Goal: Task Accomplishment & Management: Manage account settings

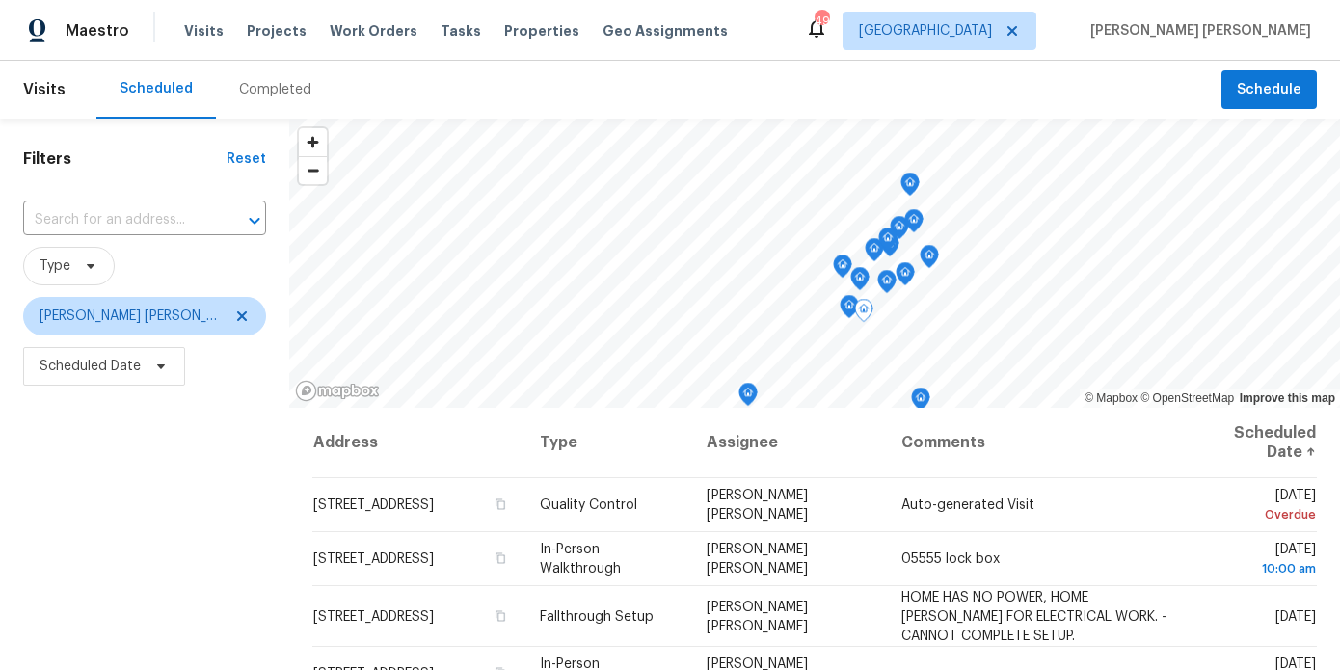
scroll to position [274, 0]
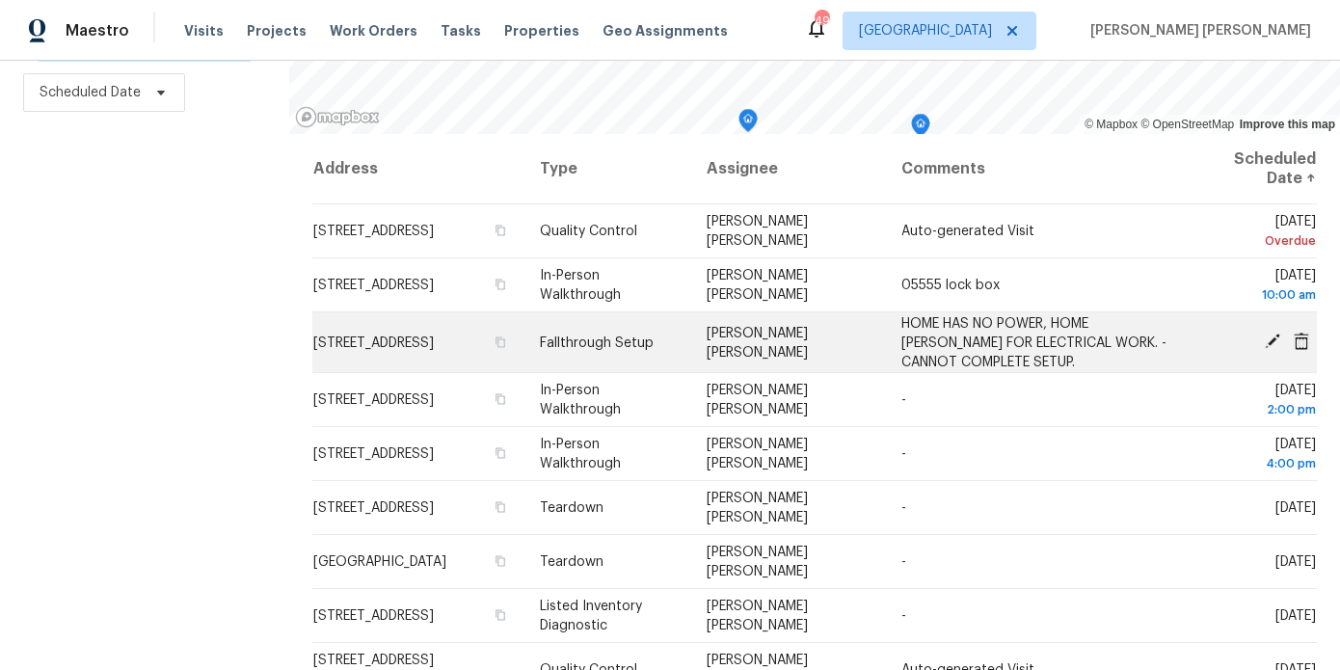
click at [1274, 335] on icon at bounding box center [1272, 341] width 15 height 15
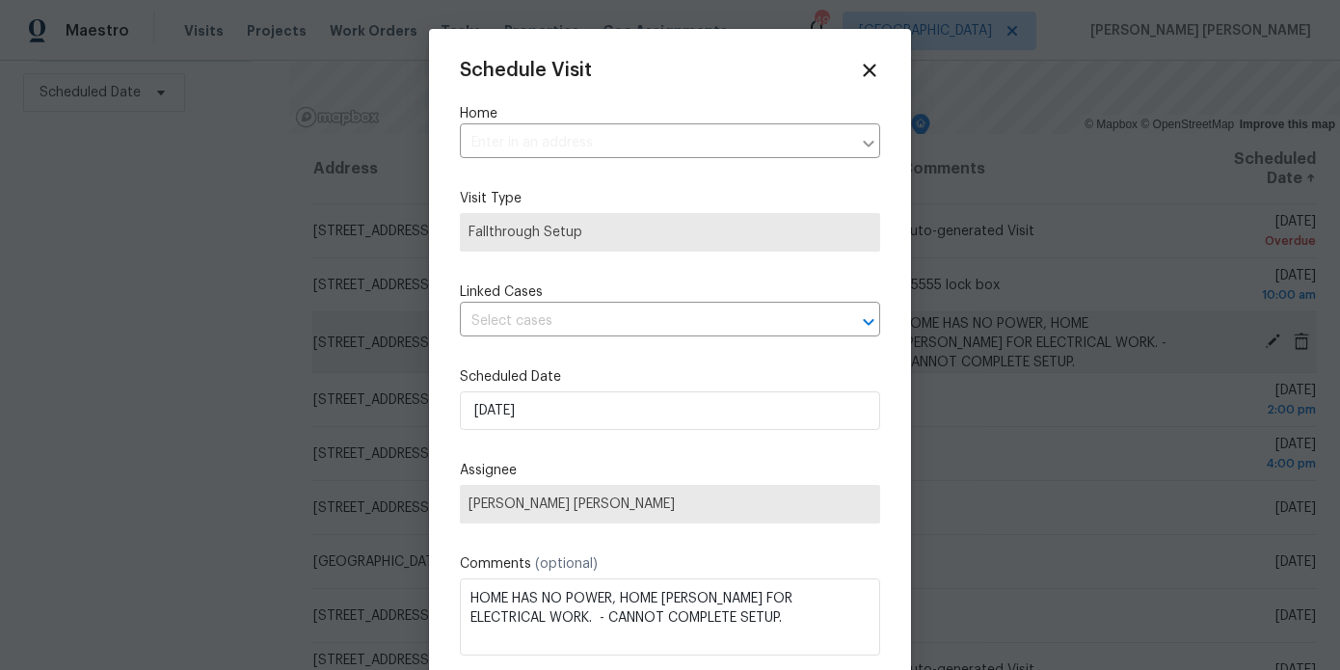
type input "7240 Raintree Loop, Jonesboro, GA 30236"
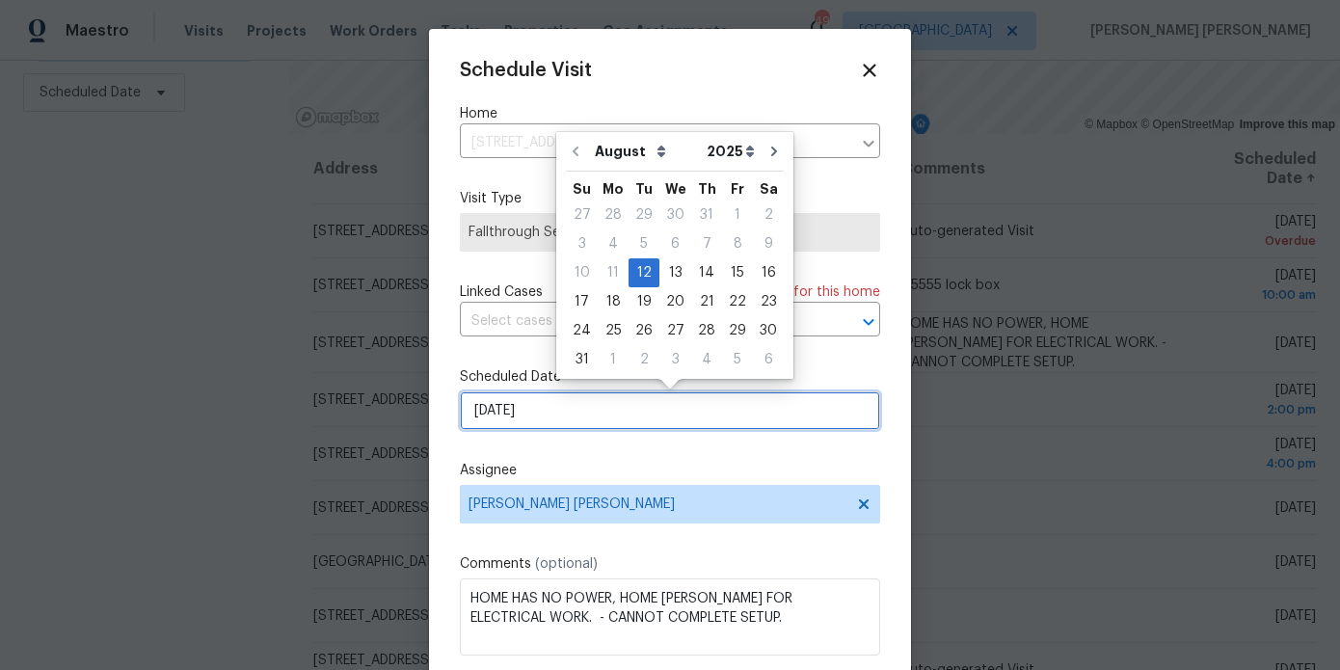
click at [655, 414] on input "8/12/2025" at bounding box center [670, 410] width 420 height 39
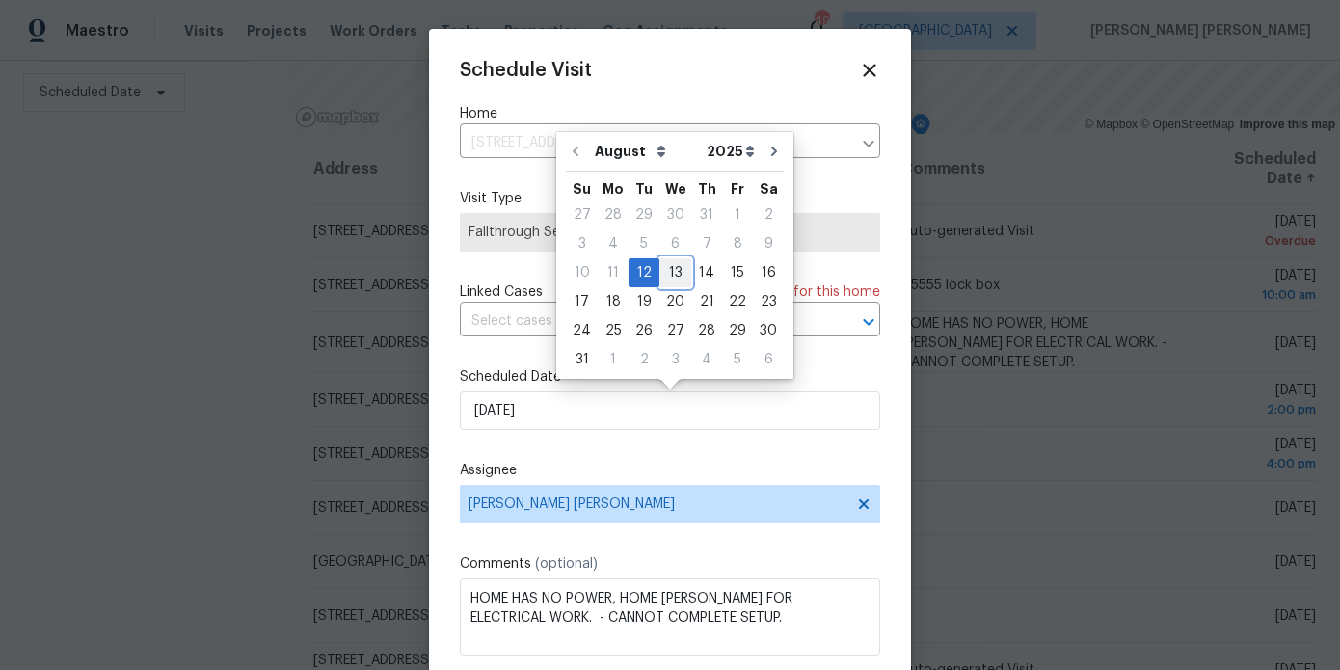
click at [664, 271] on div "13" at bounding box center [675, 272] width 32 height 27
type input "8/13/2025"
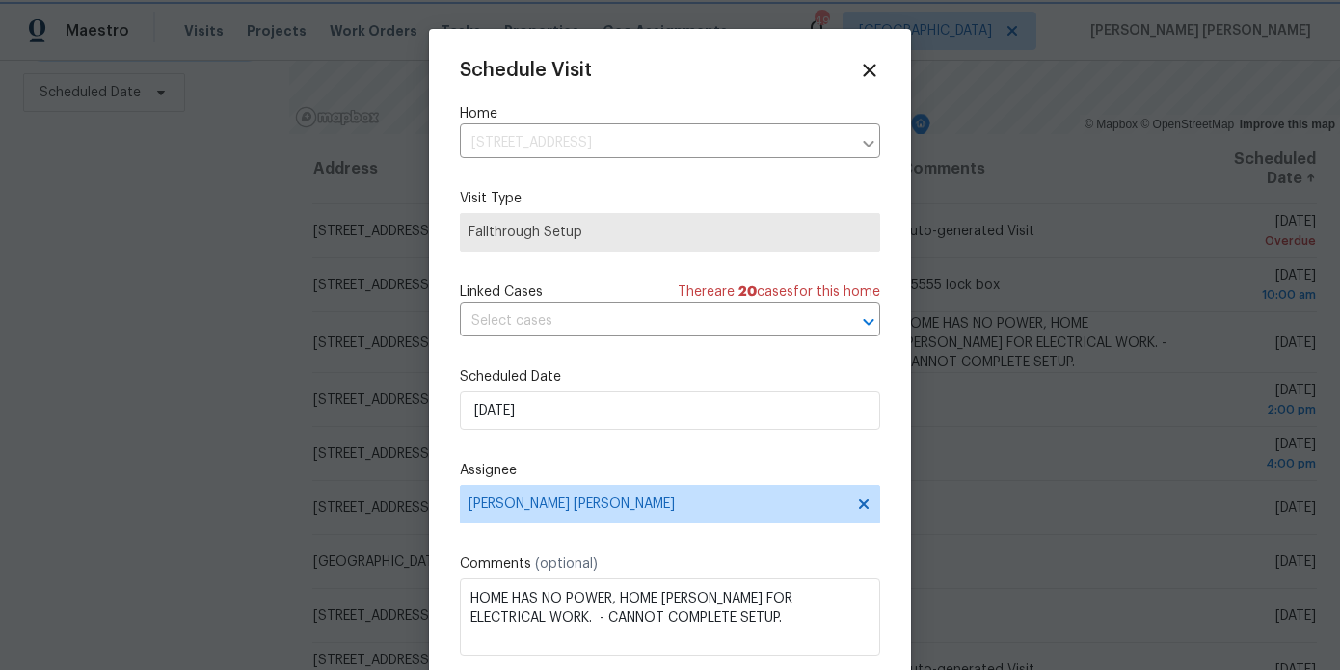
scroll to position [35, 0]
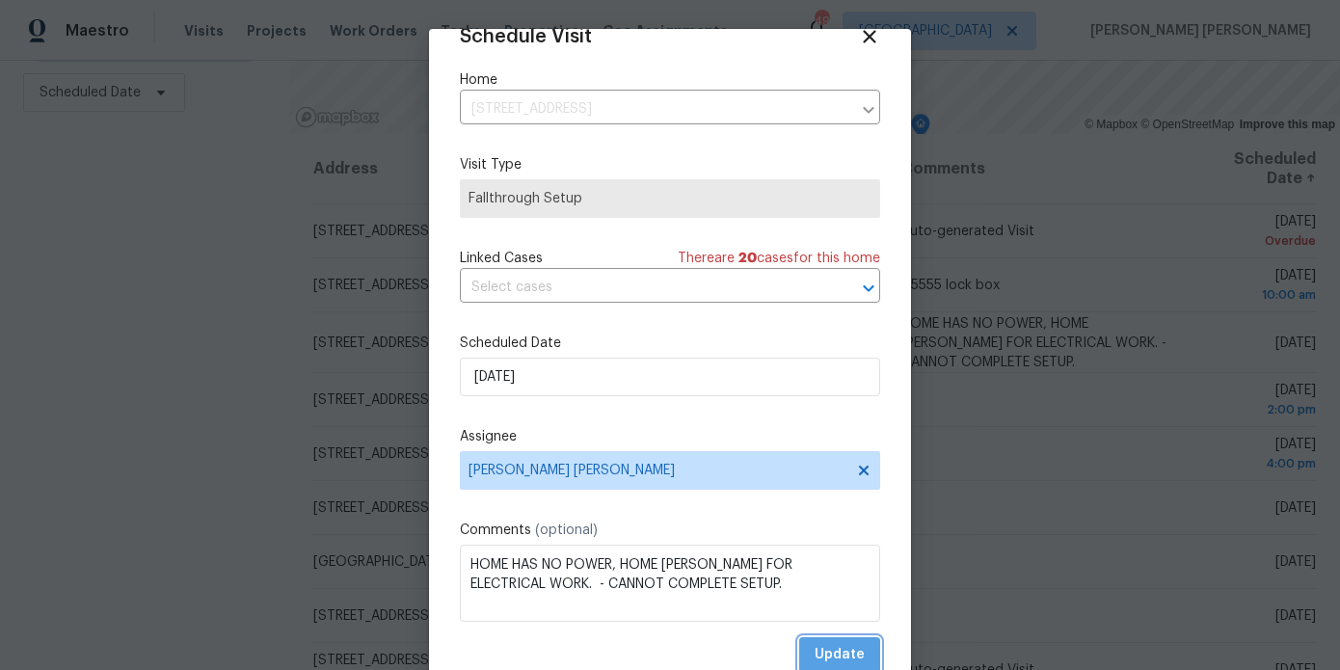
click at [831, 647] on span "Update" at bounding box center [840, 655] width 50 height 24
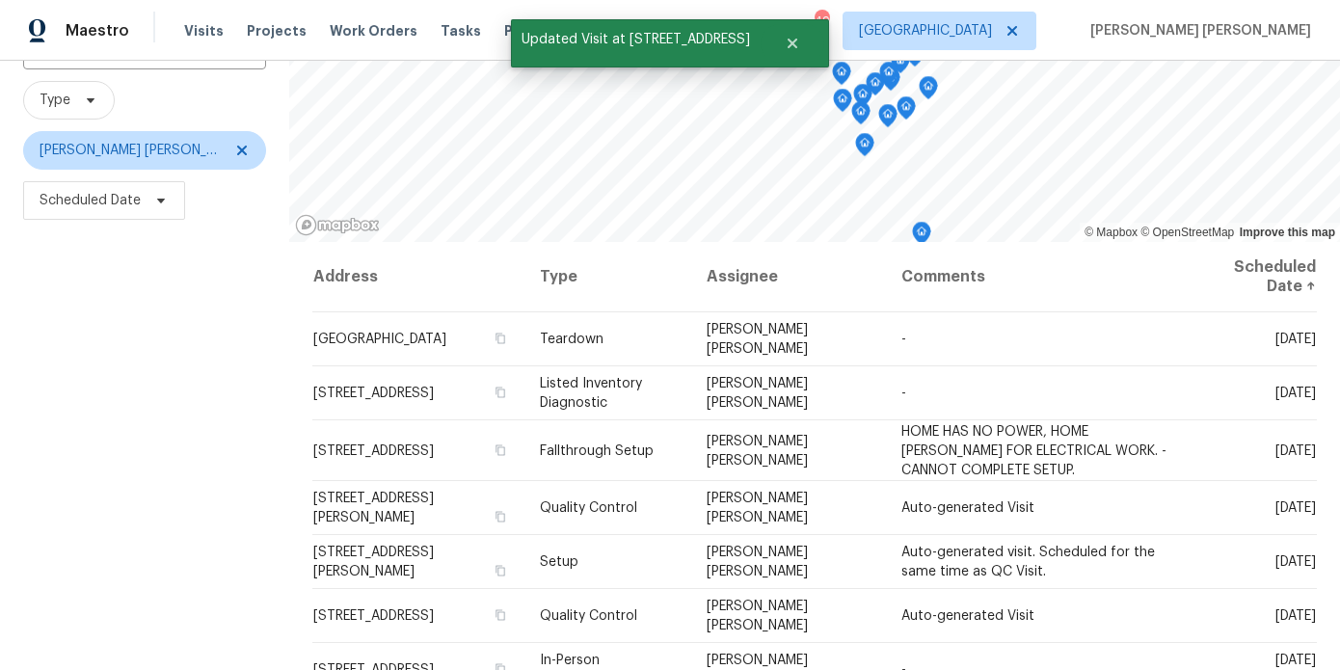
scroll to position [274, 0]
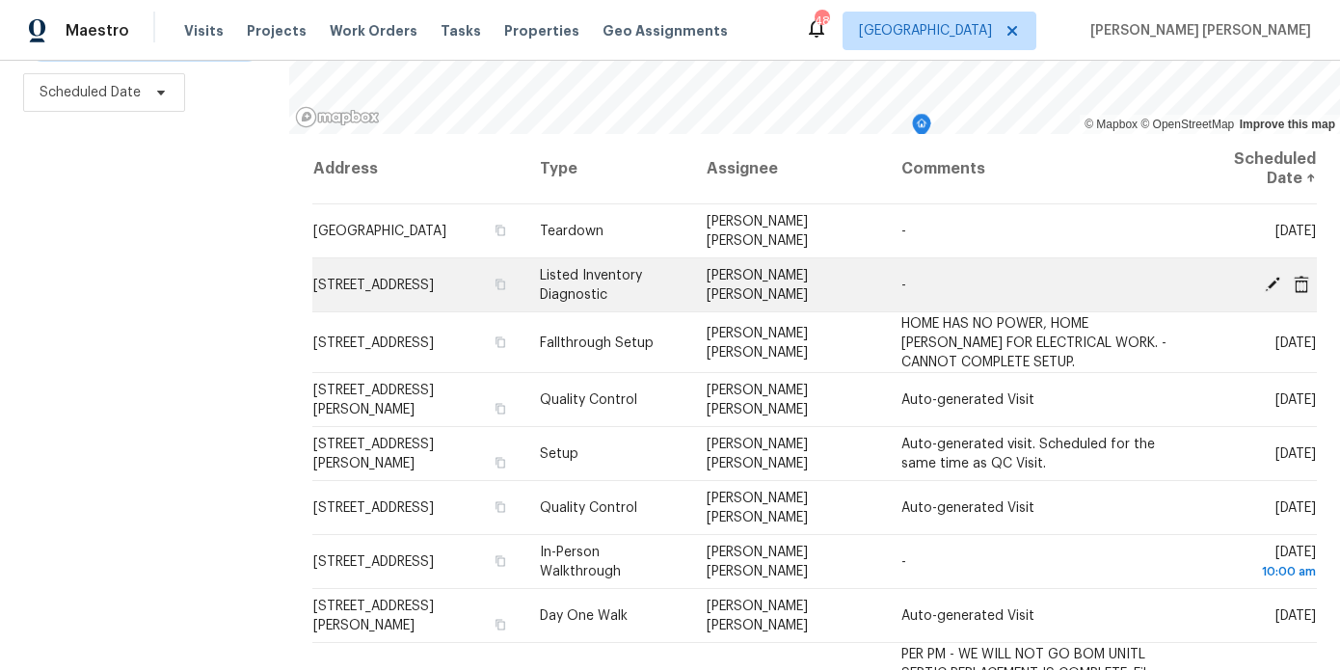
click at [1270, 279] on icon at bounding box center [1272, 283] width 17 height 17
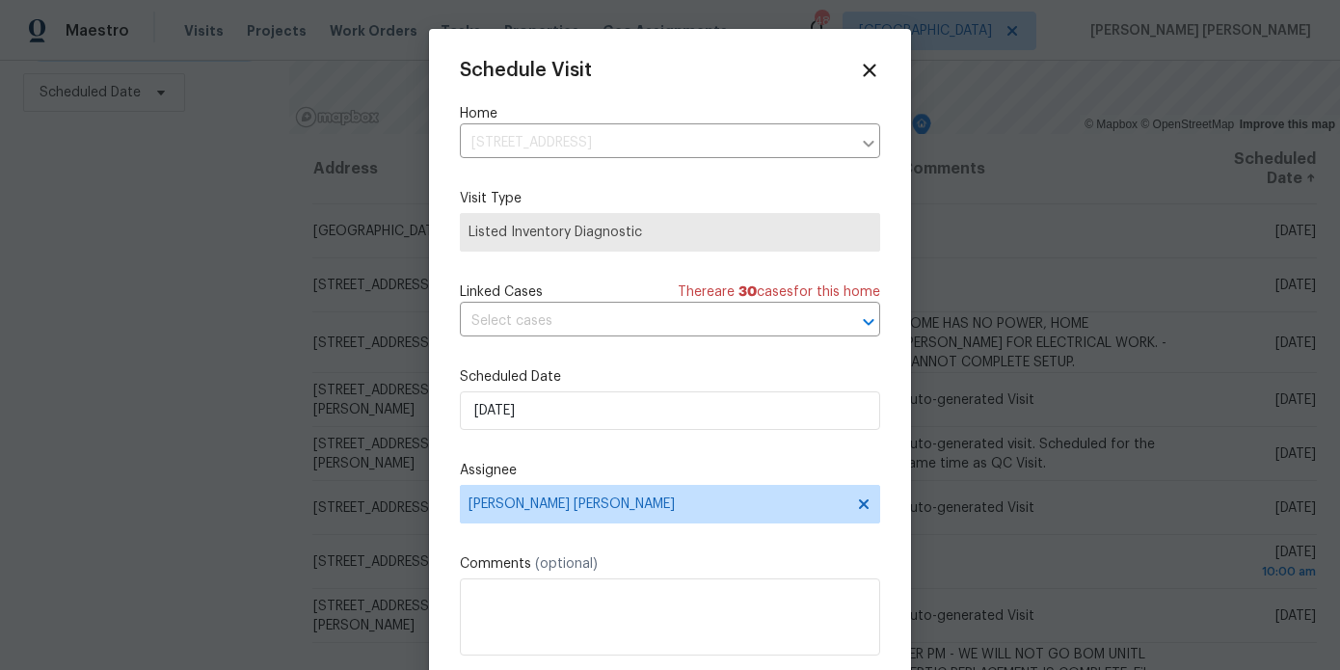
click at [563, 443] on div "Schedule Visit Home 63 Couch Rd, Senoia, GA 30276 ​ Visit Type Listed Inventory…" at bounding box center [670, 383] width 420 height 647
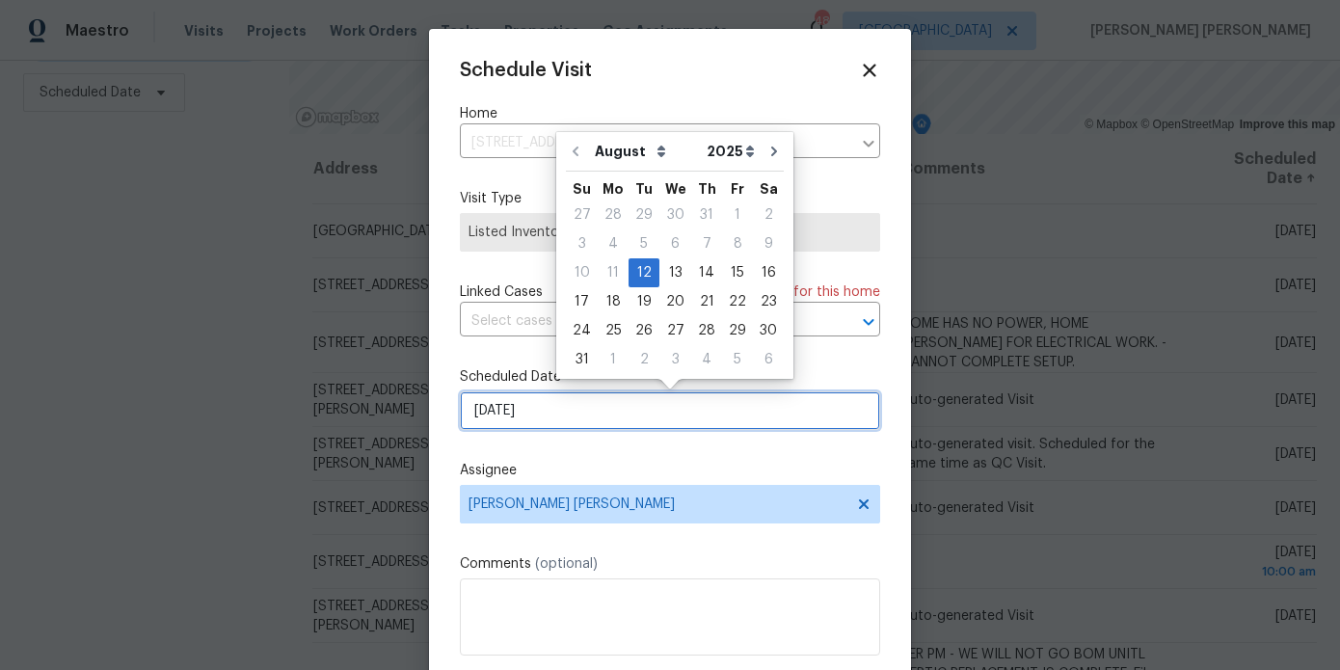
click at [575, 415] on input "8/12/2025" at bounding box center [670, 410] width 420 height 39
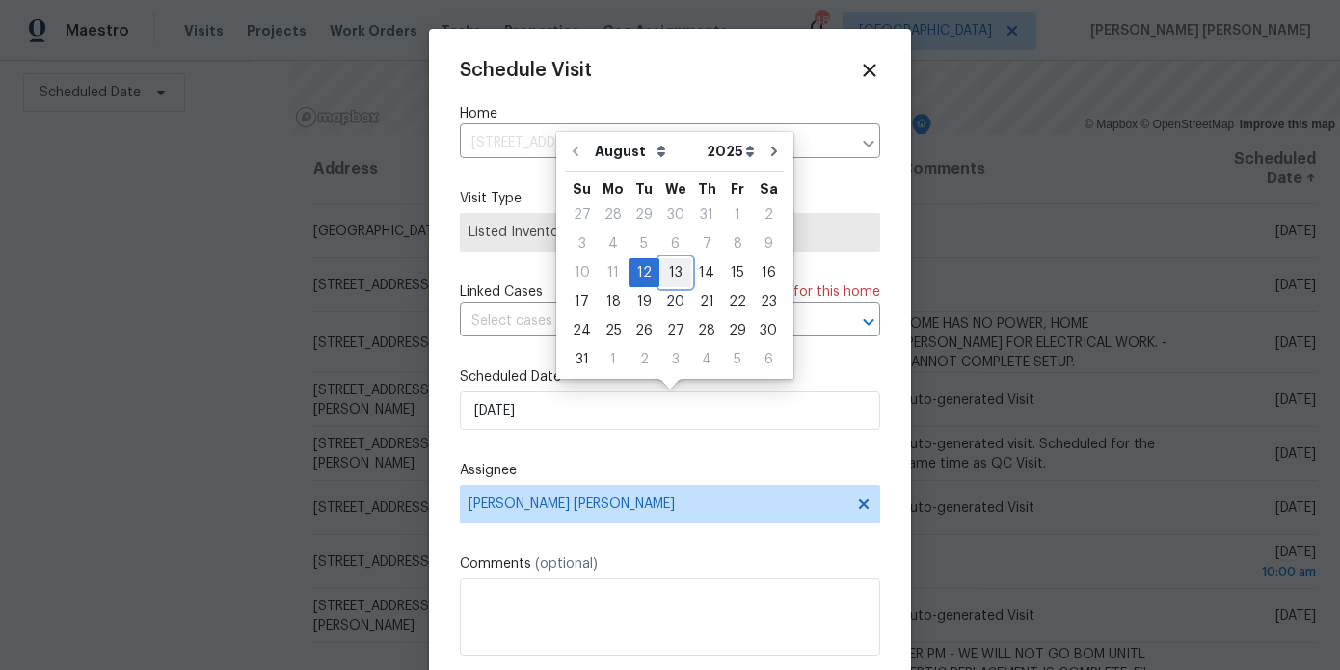
click at [672, 267] on div "13" at bounding box center [675, 272] width 32 height 27
type input "8/13/2025"
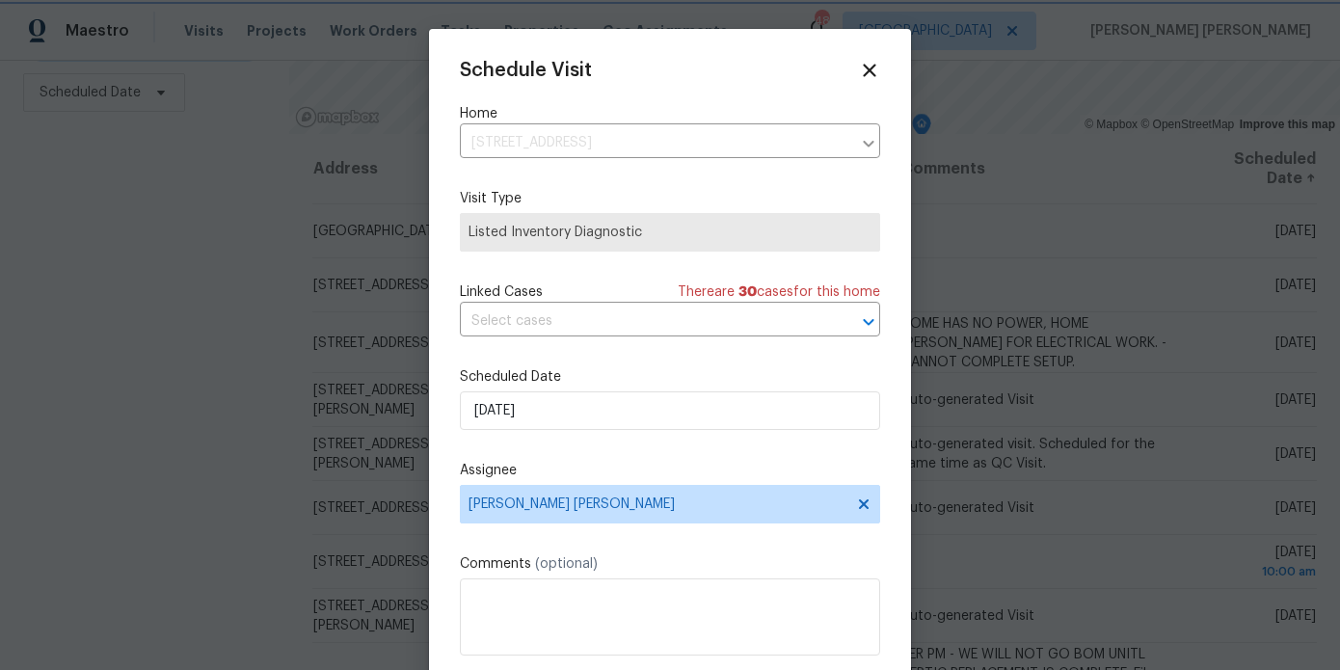
scroll to position [35, 0]
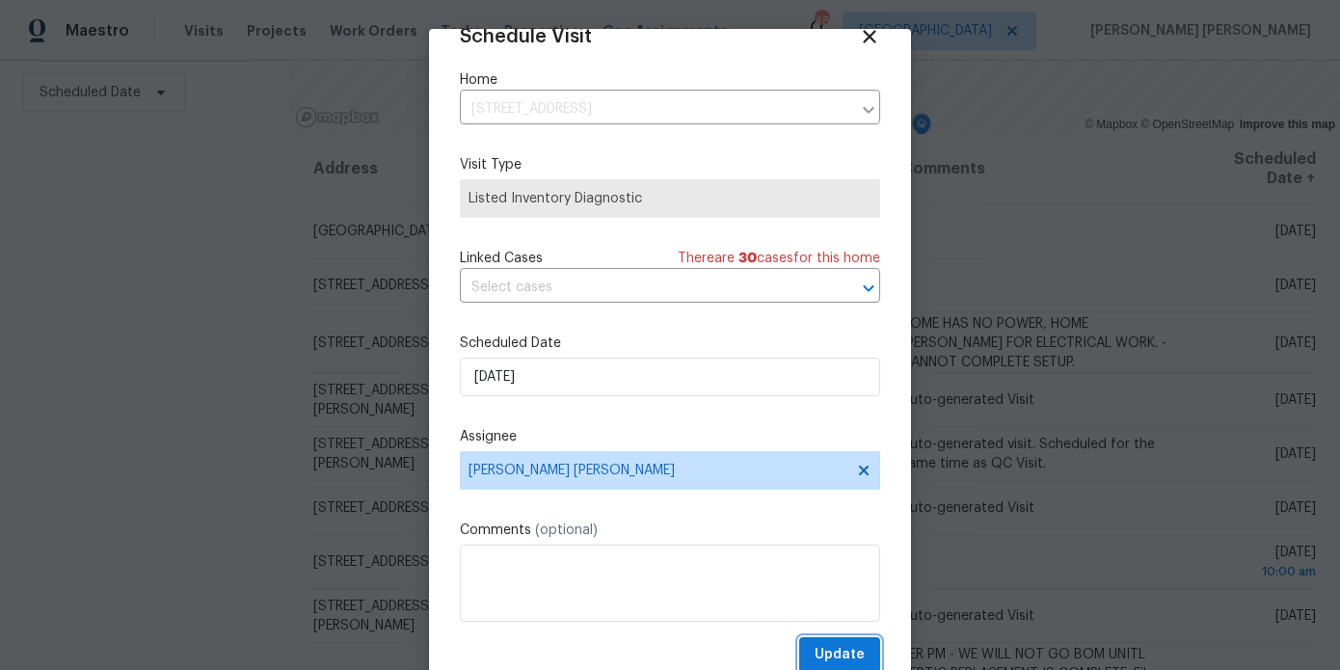
click at [832, 664] on span "Update" at bounding box center [840, 655] width 50 height 24
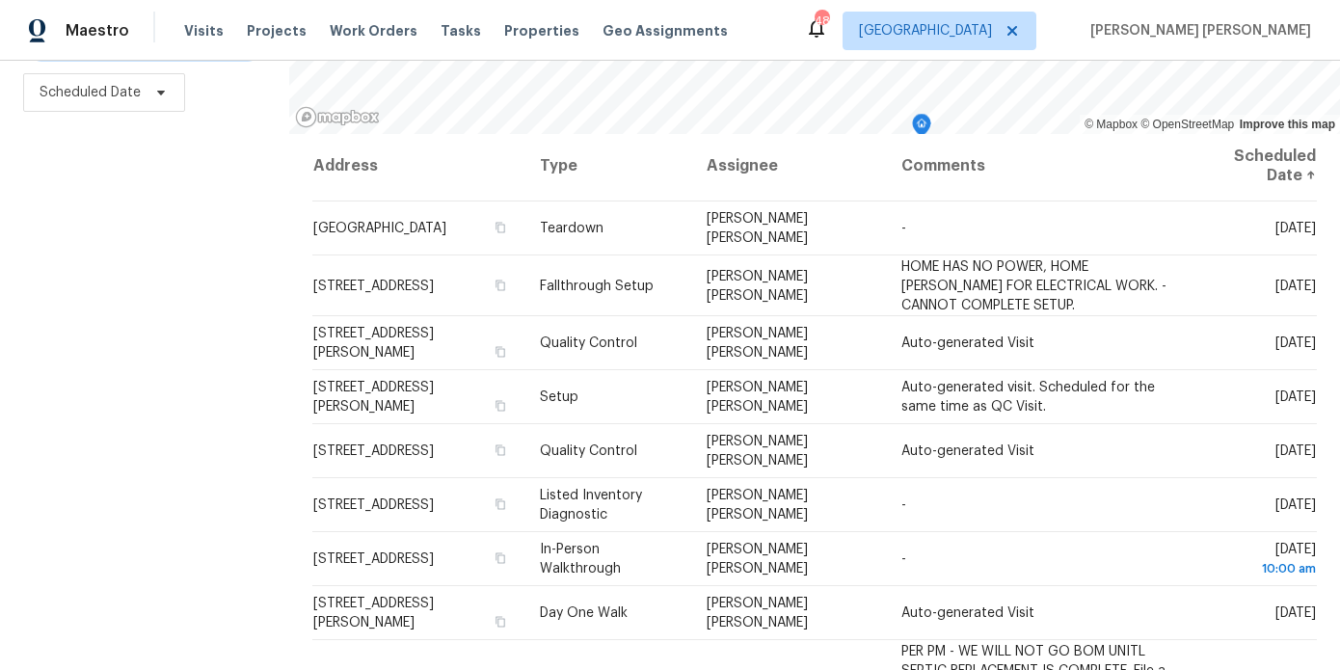
scroll to position [0, 0]
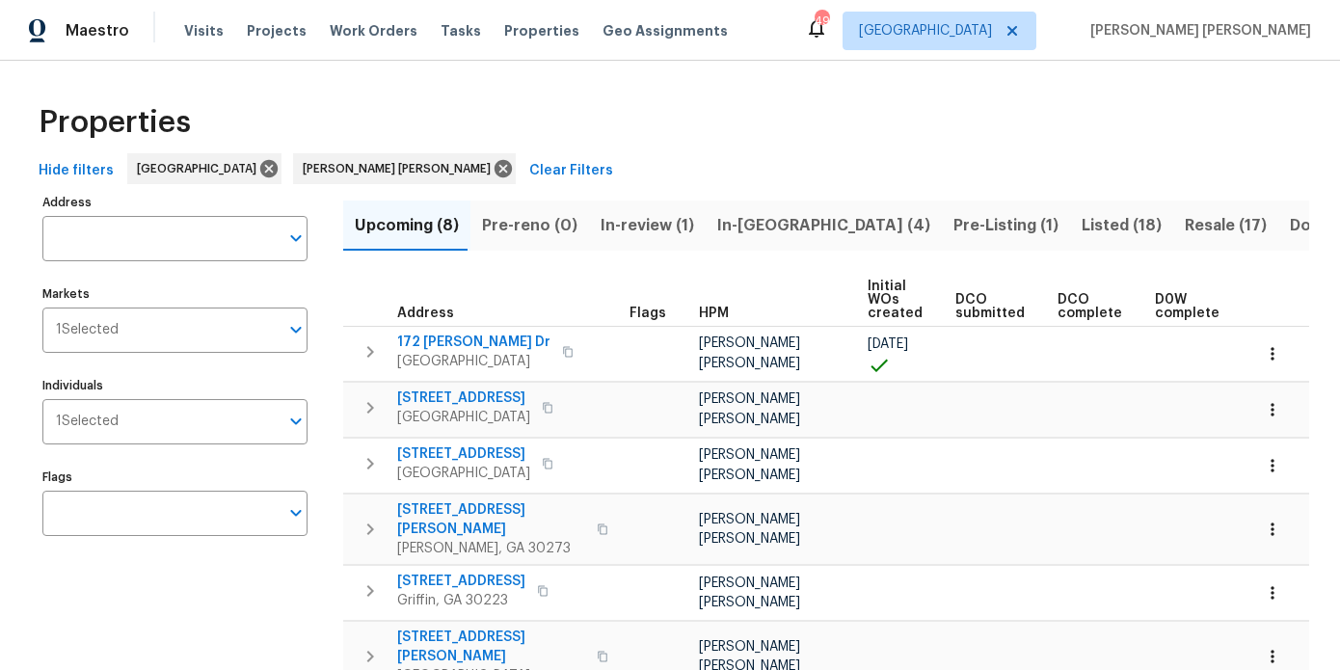
scroll to position [0, 282]
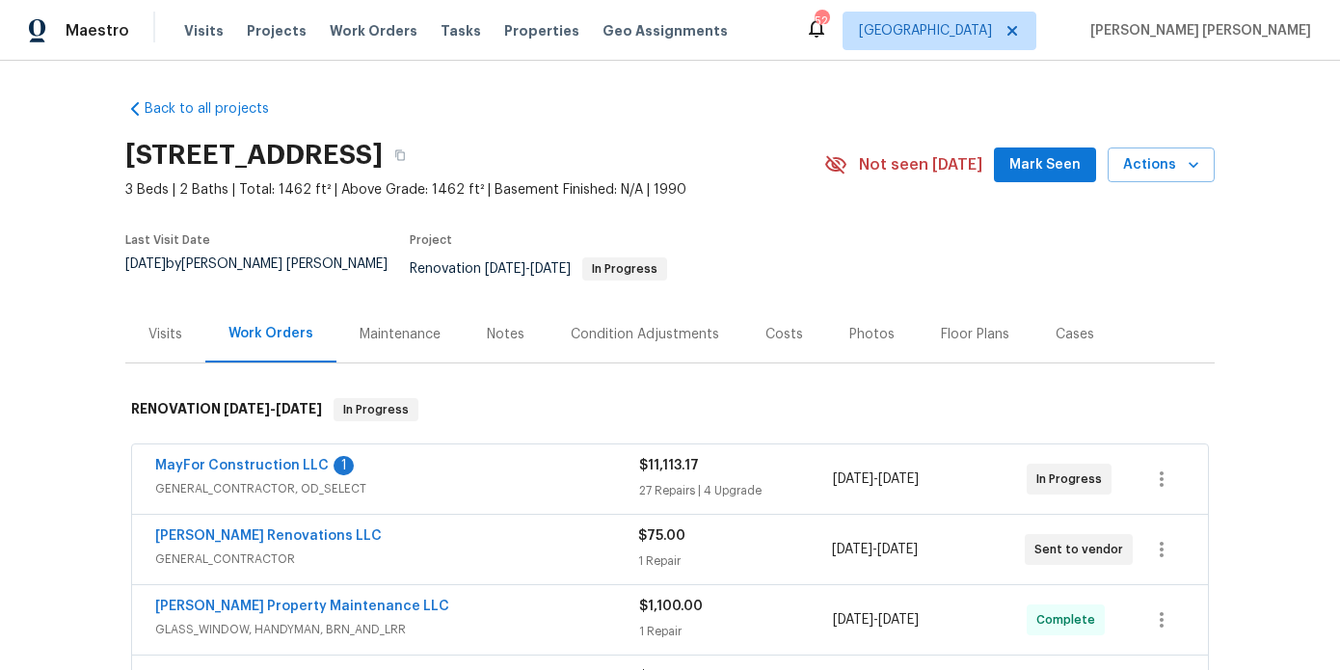
click at [496, 340] on div "Notes" at bounding box center [506, 334] width 84 height 57
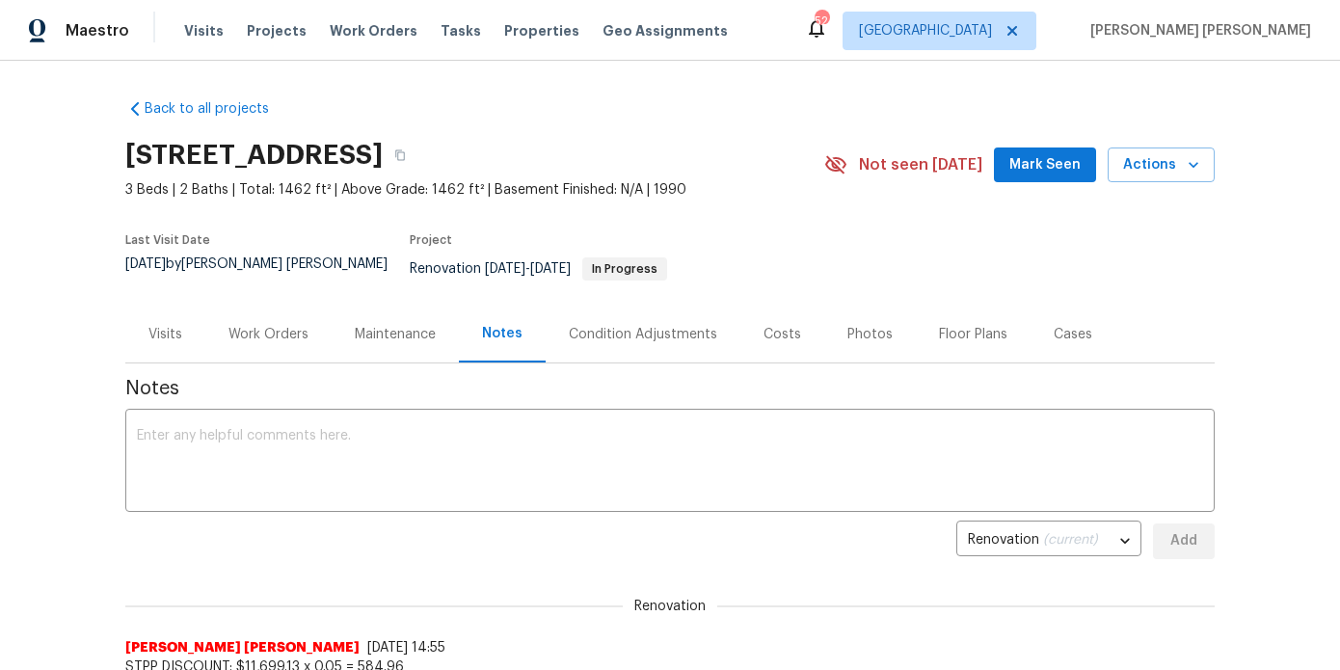
scroll to position [112, 0]
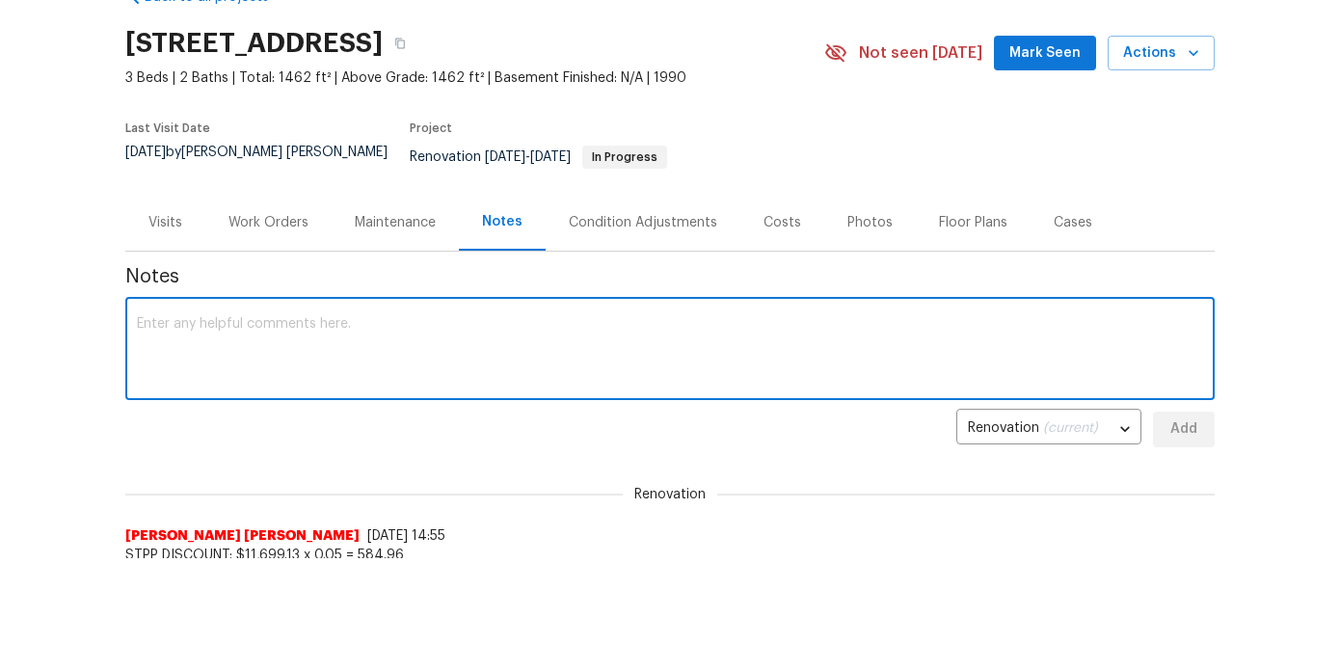
click at [478, 322] on textarea at bounding box center [670, 350] width 1066 height 67
click at [418, 317] on textarea "Tub drain could not be secured by plumber, WO sent out" at bounding box center [670, 350] width 1066 height 67
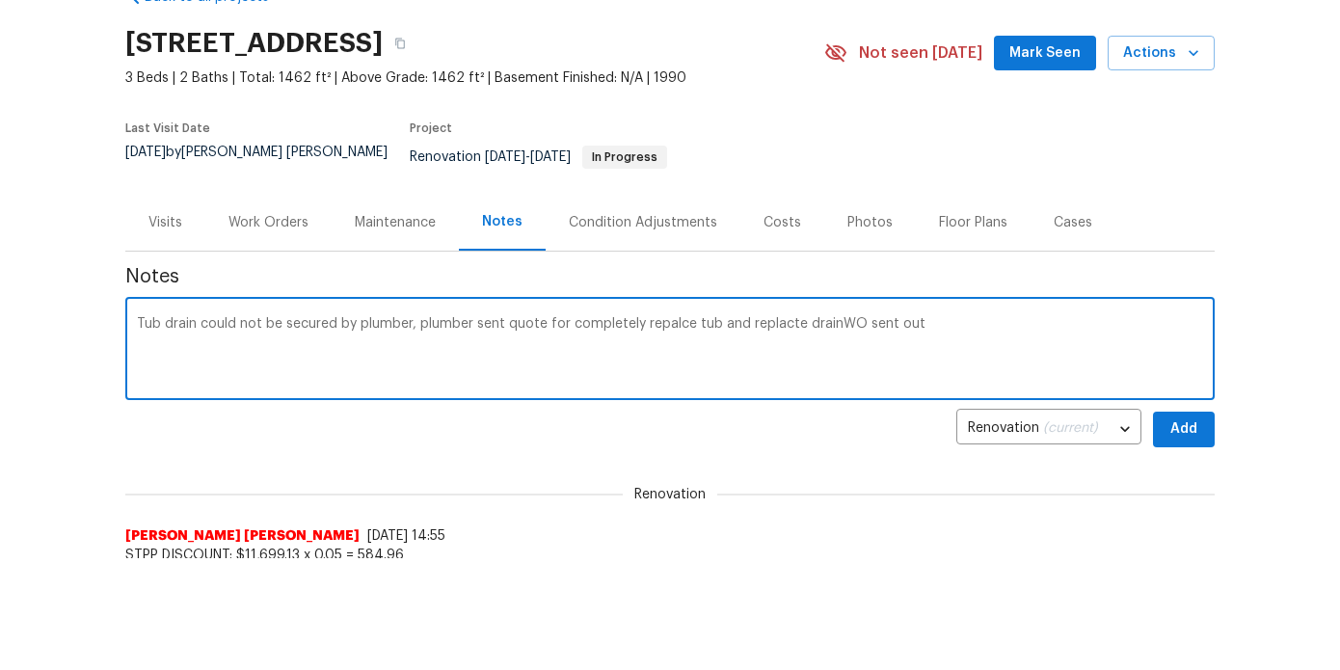
click at [665, 317] on textarea "Tub drain could not be secured by plumber, plumber sent quote for completely re…" at bounding box center [670, 350] width 1066 height 67
click at [773, 317] on textarea "Tub drain could not be secured by plumber, plumber sent quote for completely re…" at bounding box center [670, 350] width 1066 height 67
click at [1141, 321] on textarea "Tub drain could not be secured by plumber, plumber sent quote for completely re…" at bounding box center [670, 350] width 1066 height 67
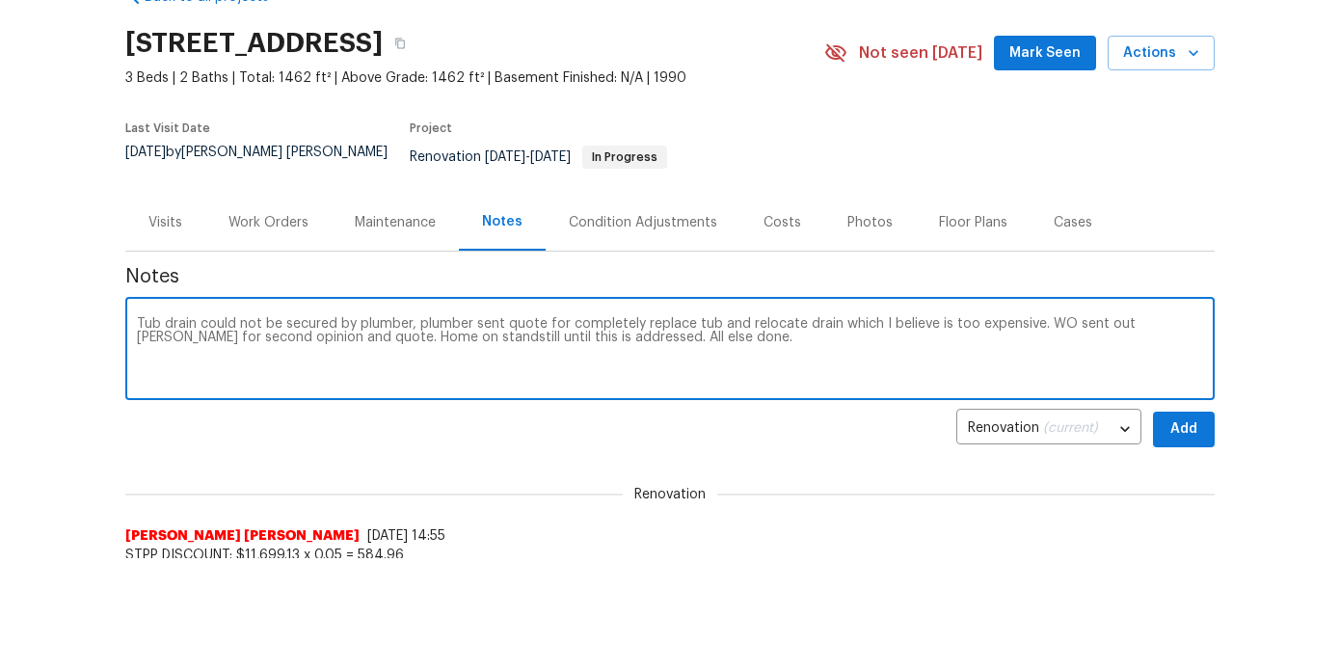
type textarea "Tub drain could not be secured by plumber, plumber sent quote for completely re…"
click at [1188, 423] on span "Add" at bounding box center [1183, 429] width 31 height 24
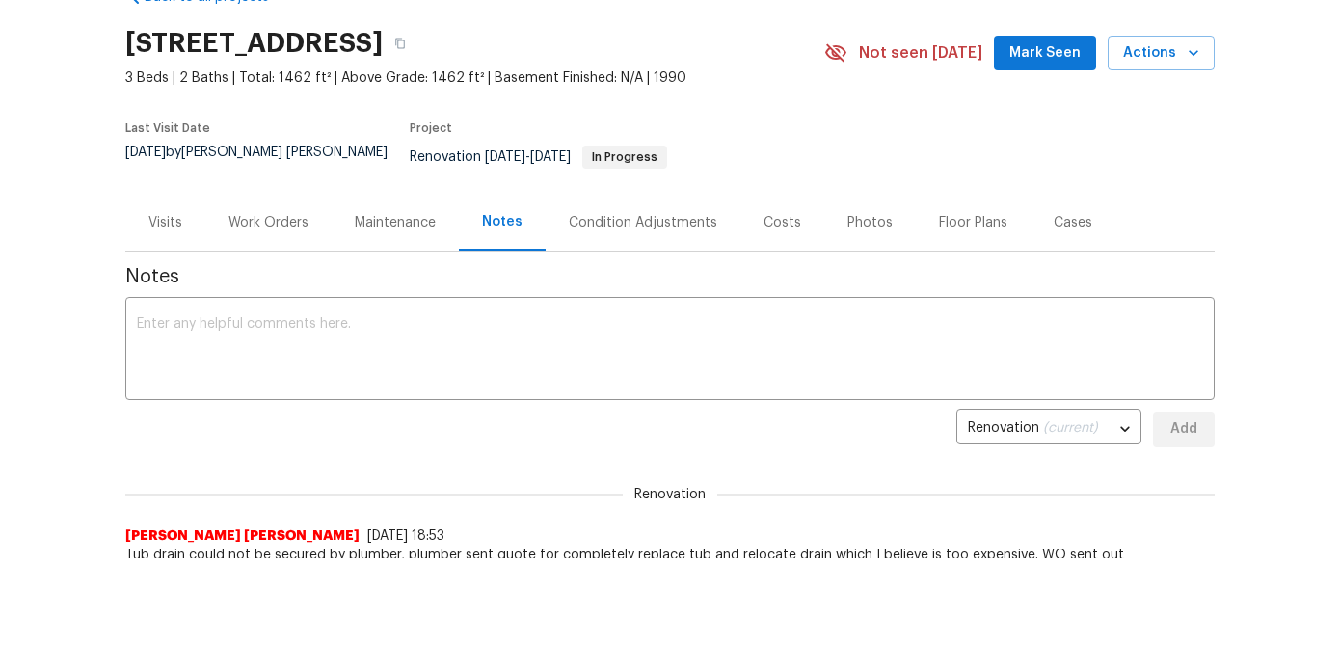
click at [1044, 59] on span "Mark Seen" at bounding box center [1044, 53] width 71 height 24
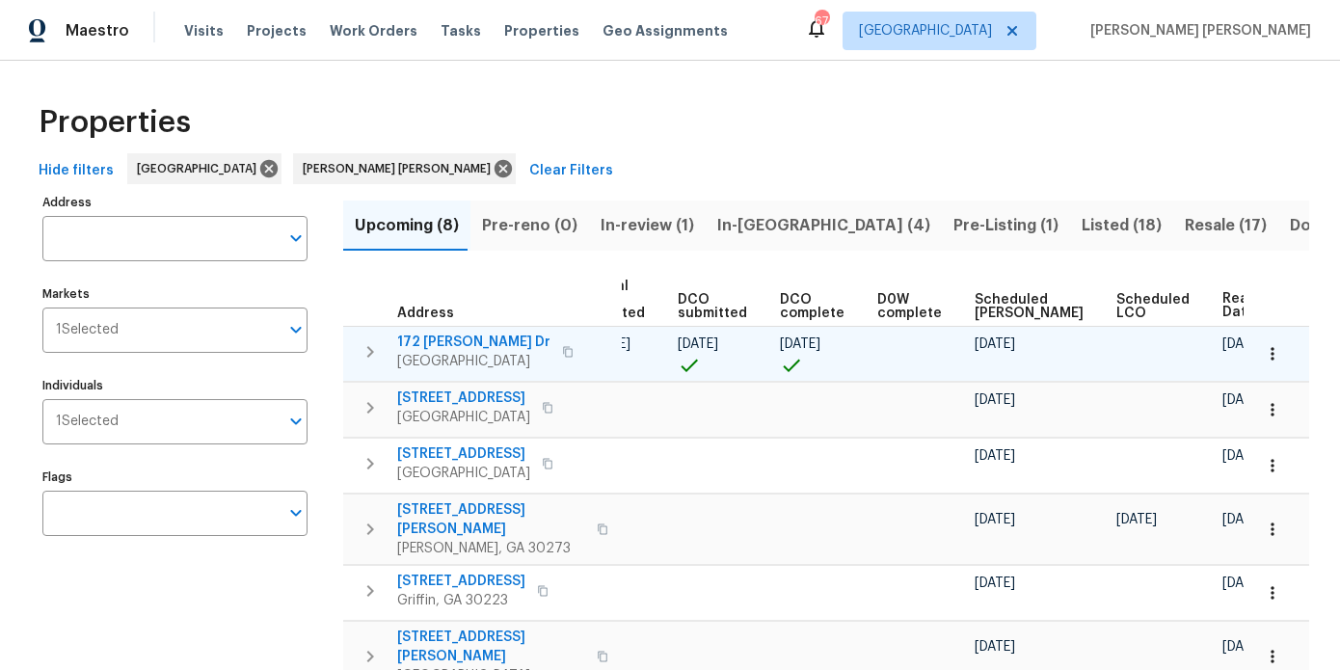
scroll to position [0, 282]
click at [1277, 346] on icon "button" at bounding box center [1272, 353] width 19 height 19
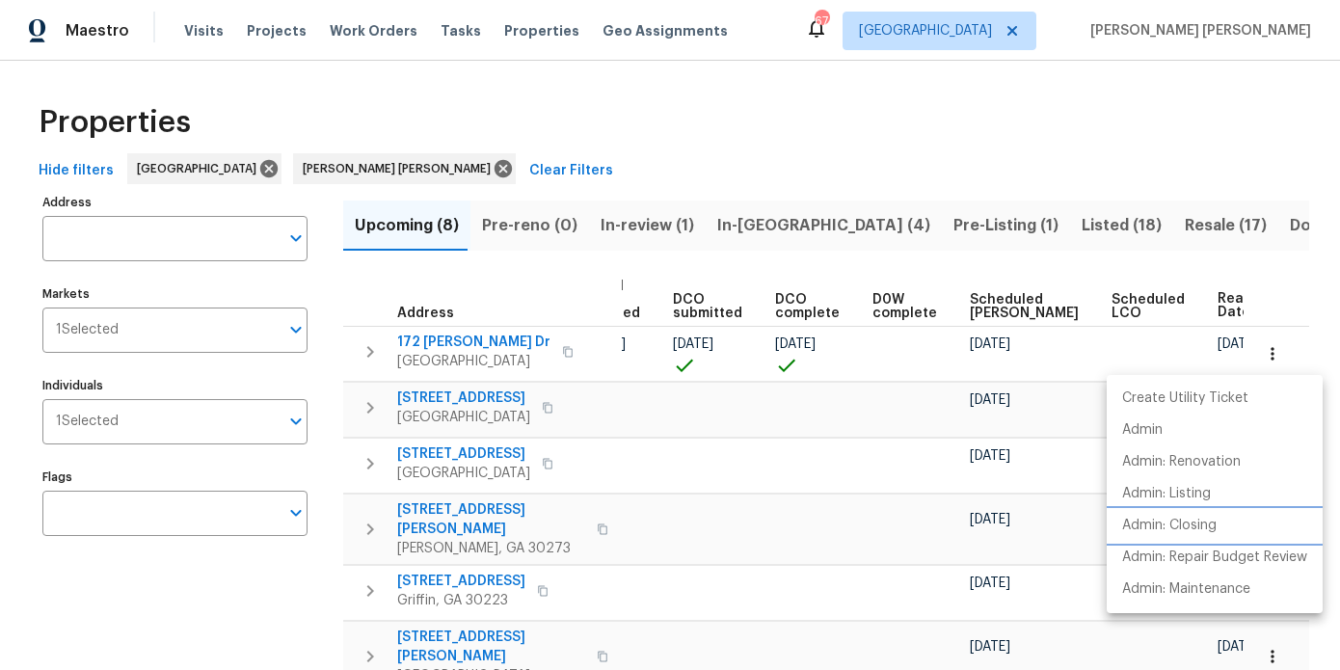
click at [1210, 531] on p "Admin: Closing" at bounding box center [1169, 526] width 94 height 20
click at [1216, 74] on div at bounding box center [670, 335] width 1340 height 670
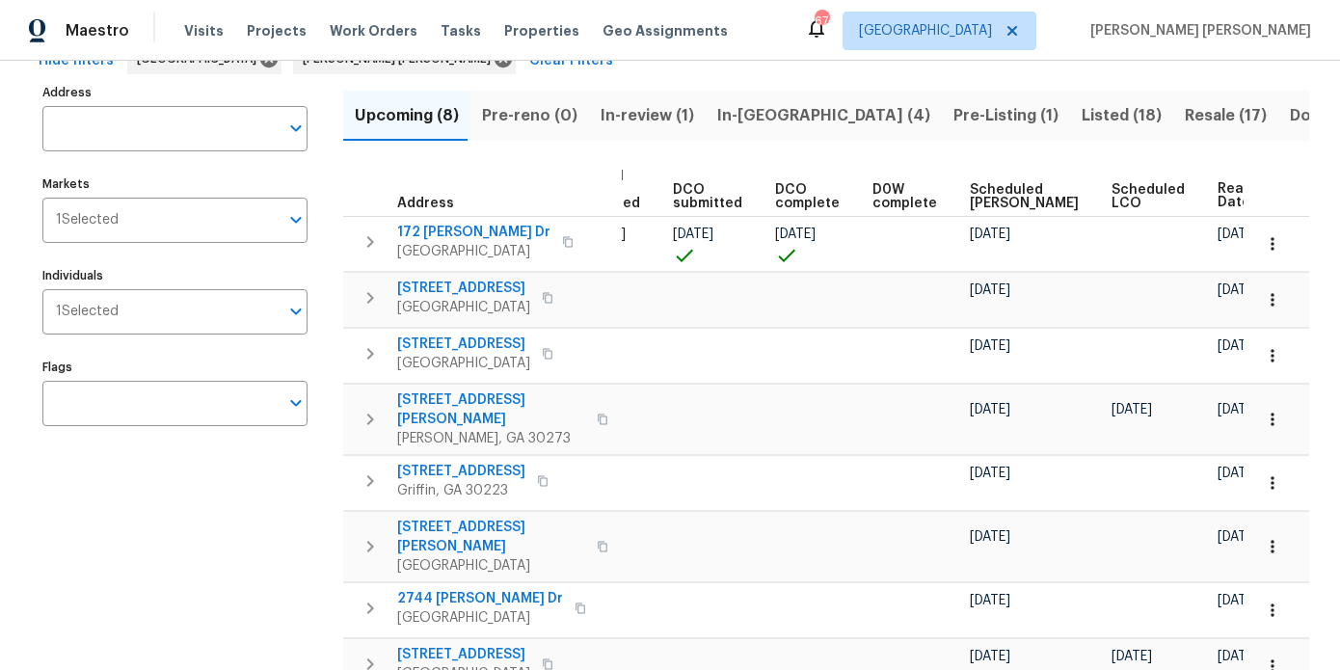
scroll to position [129, 0]
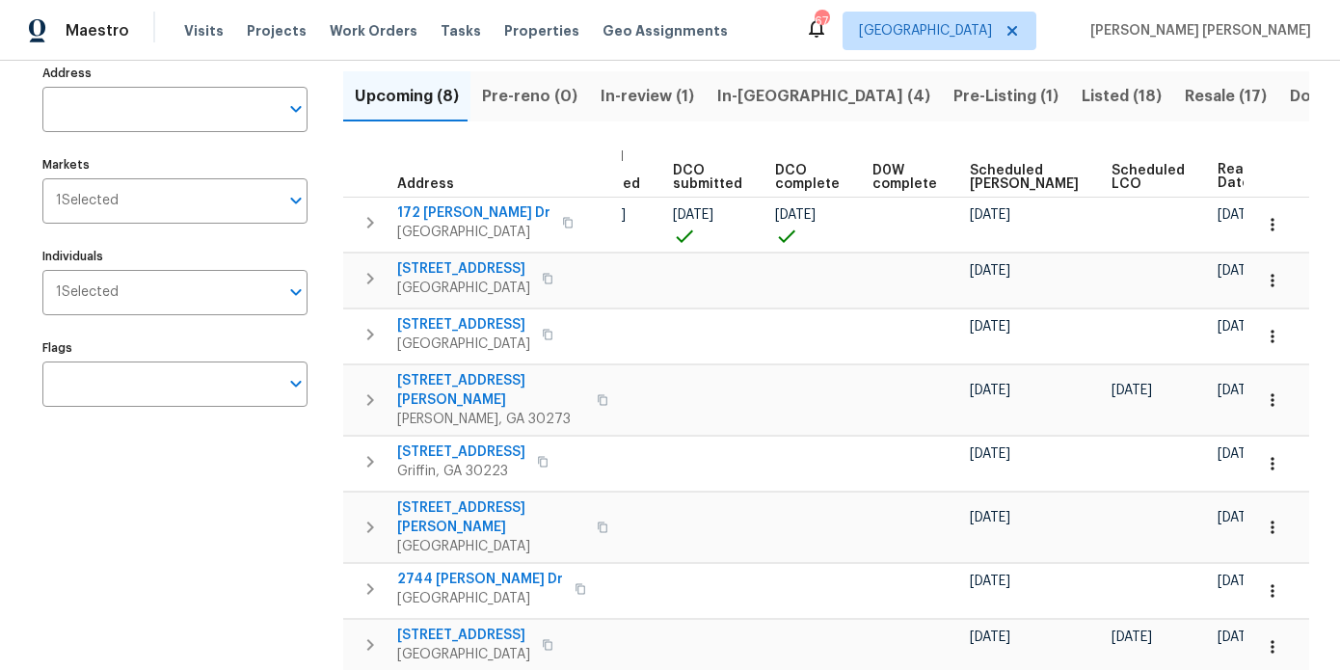
click at [1217, 162] on div "Ready Date" at bounding box center [1258, 176] width 83 height 29
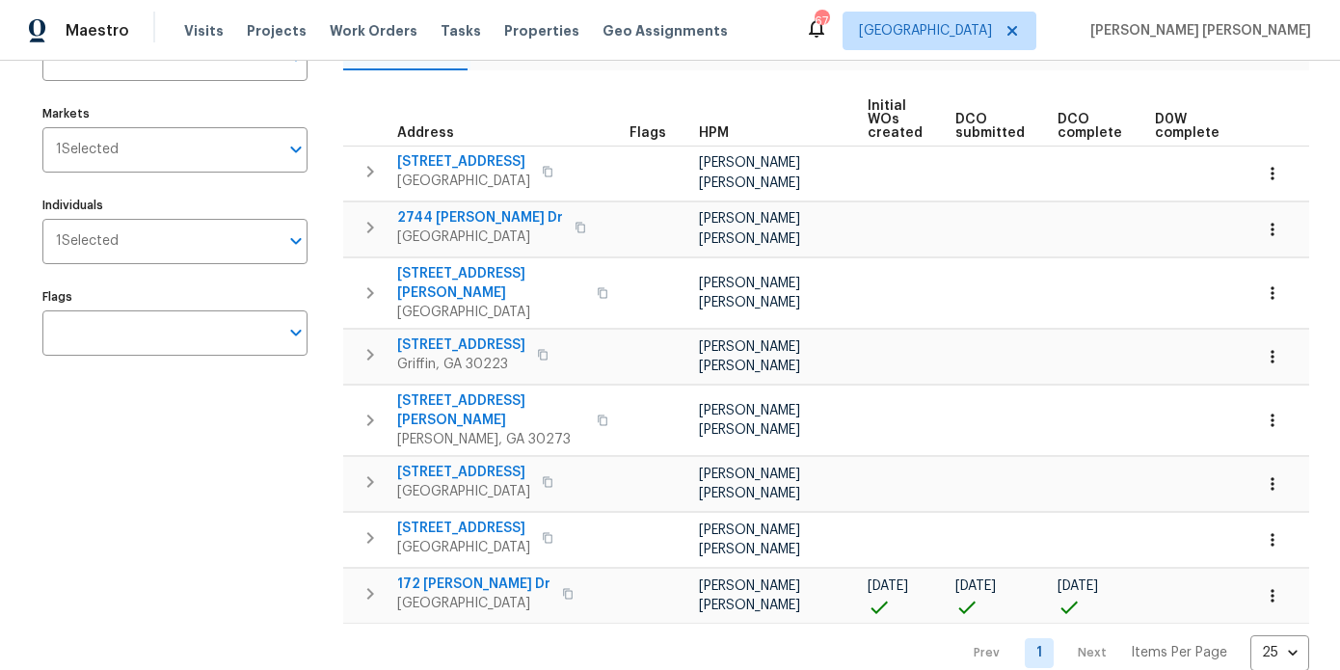
scroll to position [0, 282]
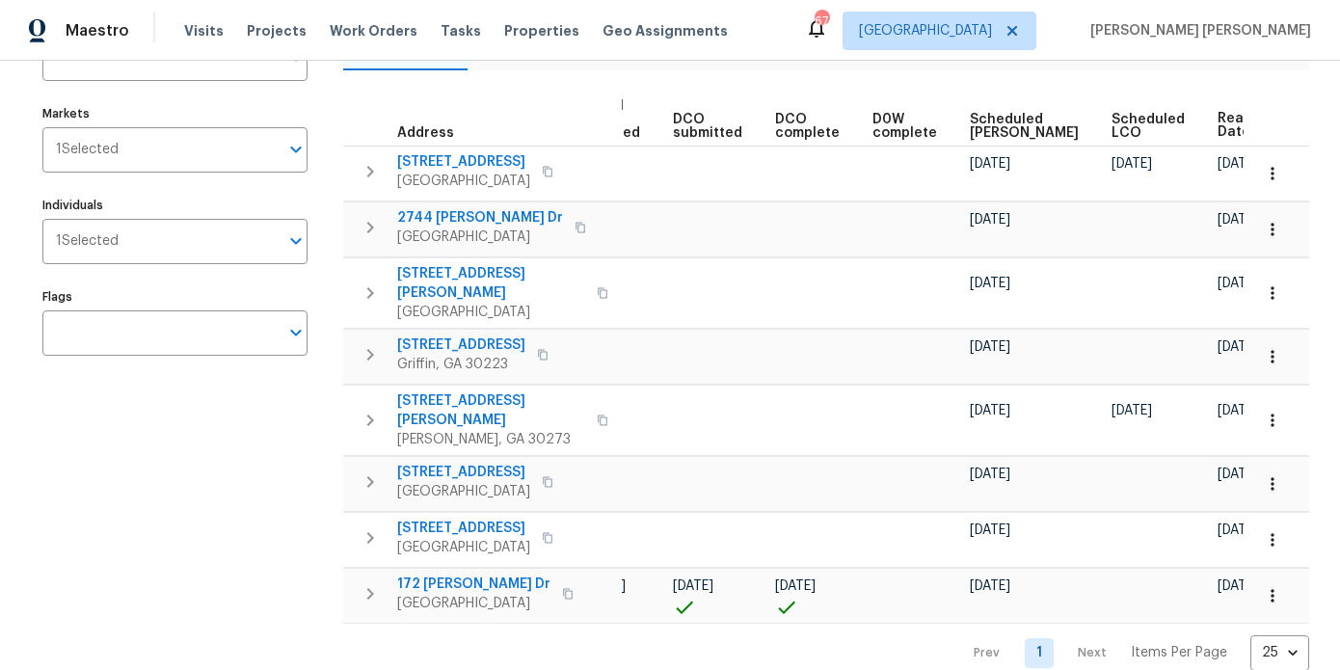
click at [1217, 114] on span "Ready Date" at bounding box center [1238, 125] width 42 height 27
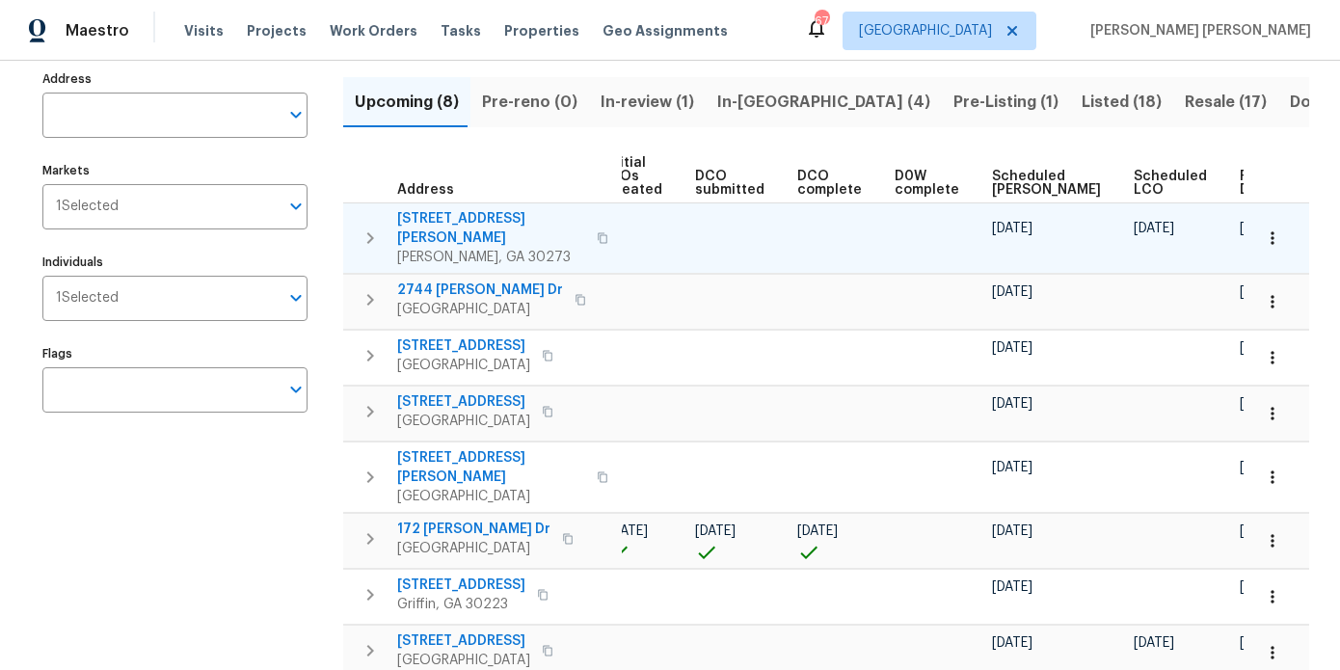
scroll to position [133, 0]
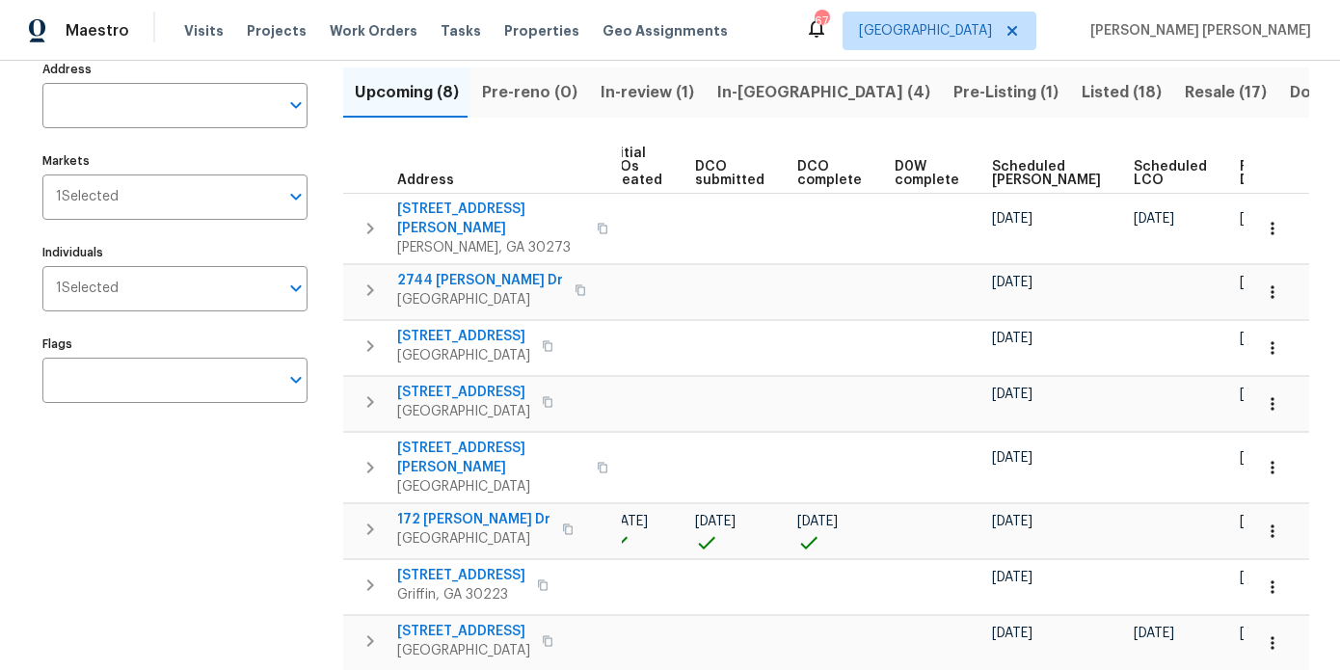
click at [1240, 162] on span "Ready Date" at bounding box center [1261, 173] width 42 height 27
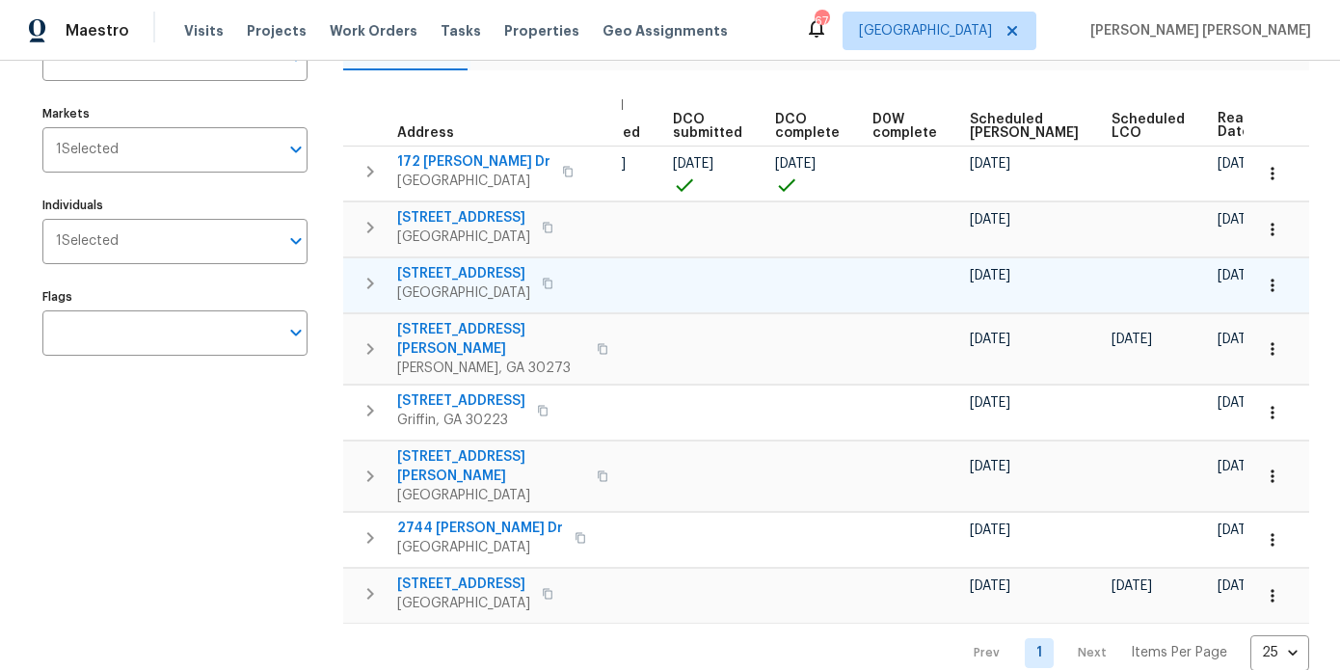
scroll to position [177, 0]
